Goal: Task Accomplishment & Management: Manage account settings

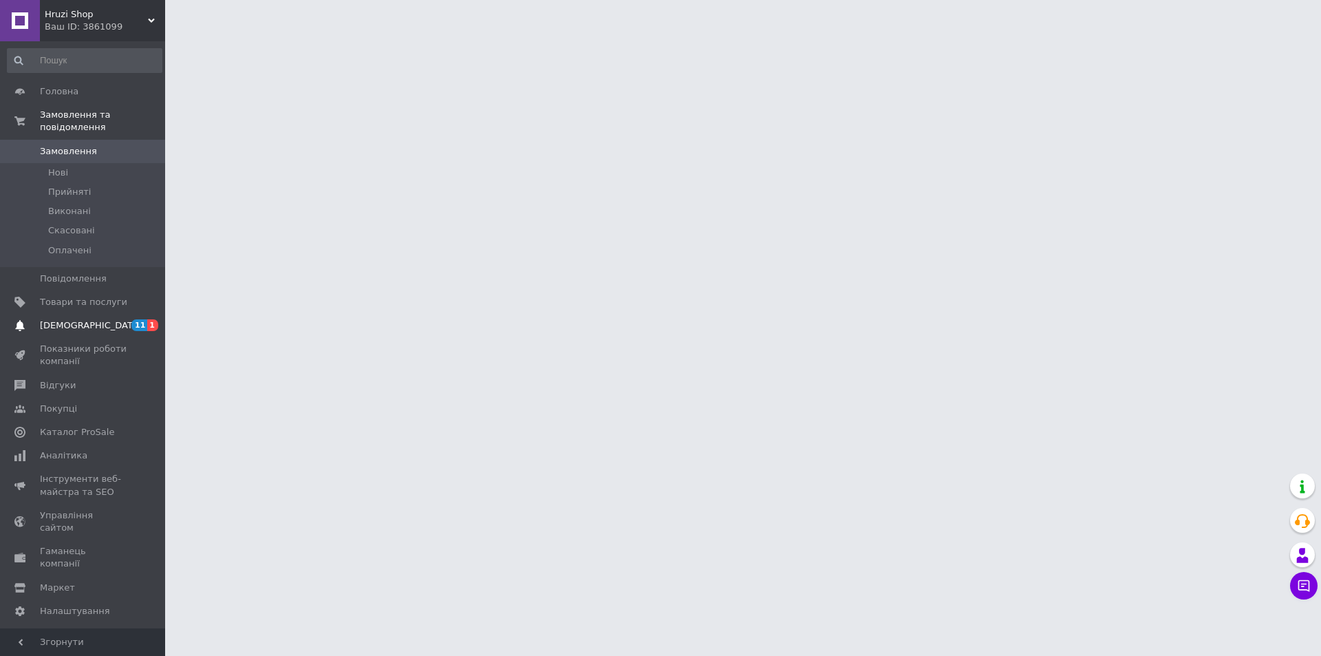
click at [105, 319] on span "[DEMOGRAPHIC_DATA]" at bounding box center [83, 325] width 87 height 12
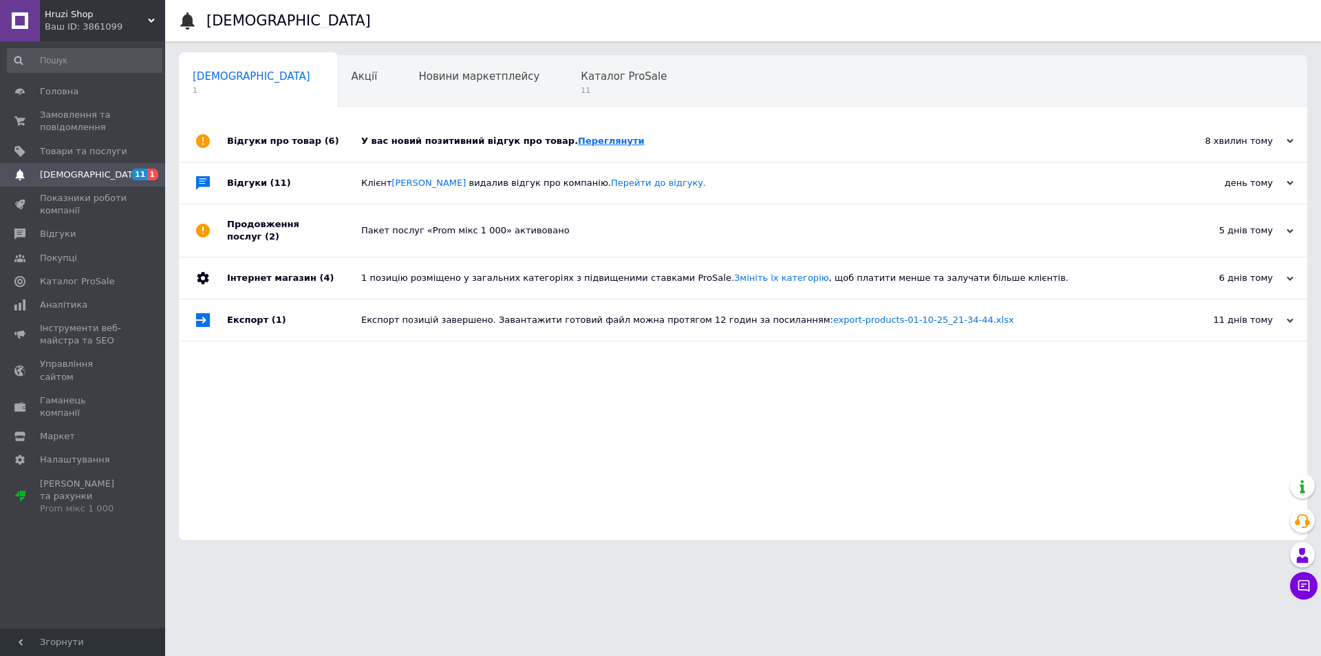
click at [593, 138] on link "Переглянути" at bounding box center [611, 141] width 67 height 10
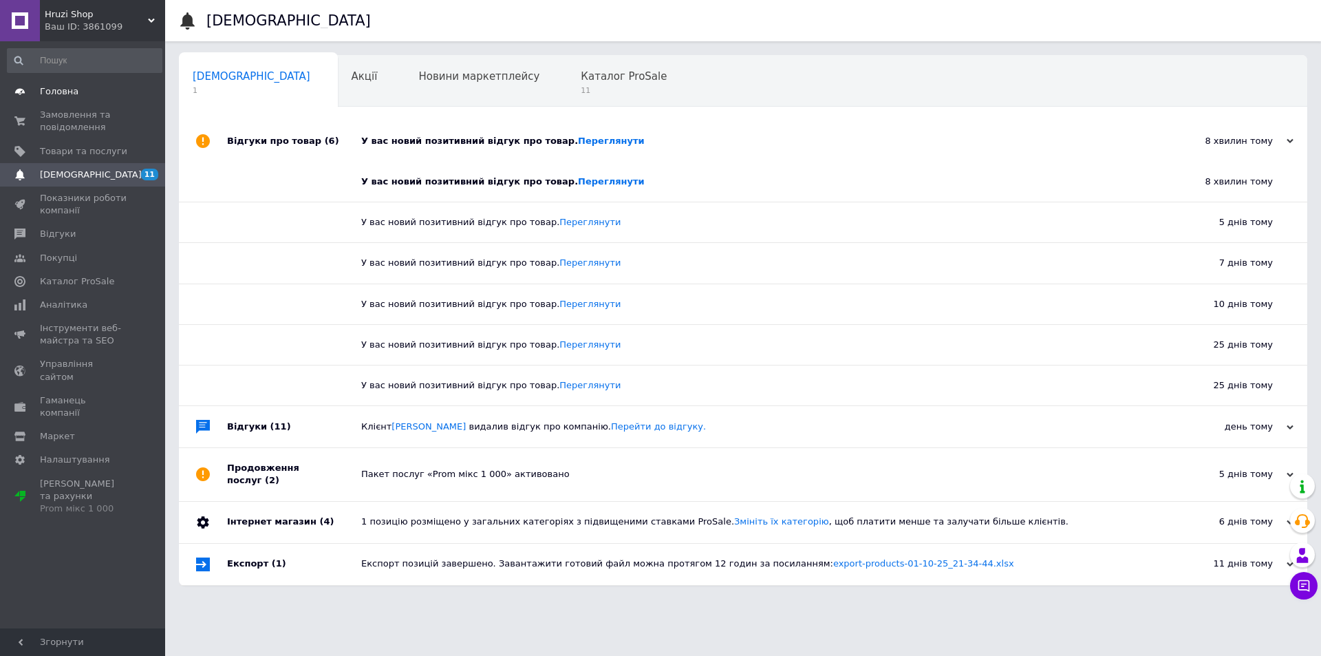
click at [106, 99] on link "Головна" at bounding box center [84, 91] width 169 height 23
